Goal: Find specific page/section: Find specific page/section

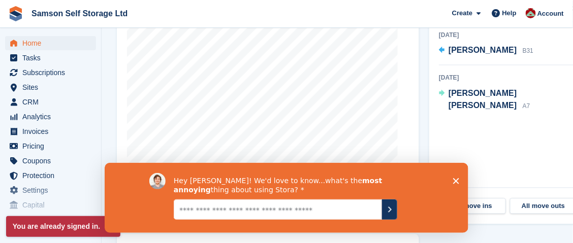
scroll to position [406, 0]
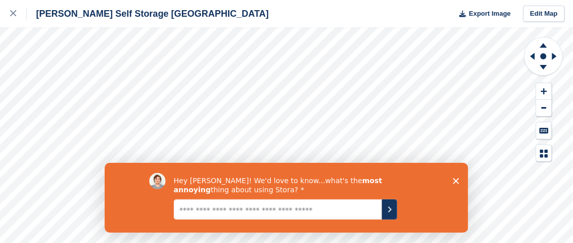
click at [455, 179] on icon "Close survey" at bounding box center [455, 181] width 6 height 6
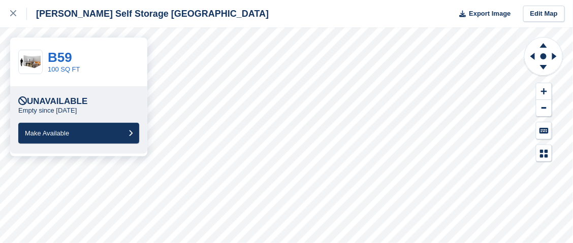
click at [75, 107] on p "Empty since [DATE]" at bounding box center [47, 111] width 58 height 8
click at [65, 74] on div "B59 100 SQ FT" at bounding box center [78, 62] width 137 height 49
click at [64, 58] on link "B59" at bounding box center [60, 57] width 24 height 15
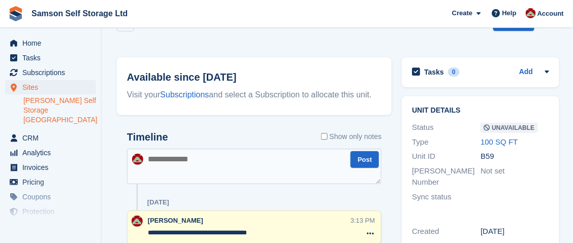
scroll to position [15, 0]
